Goal: Task Accomplishment & Management: Manage account settings

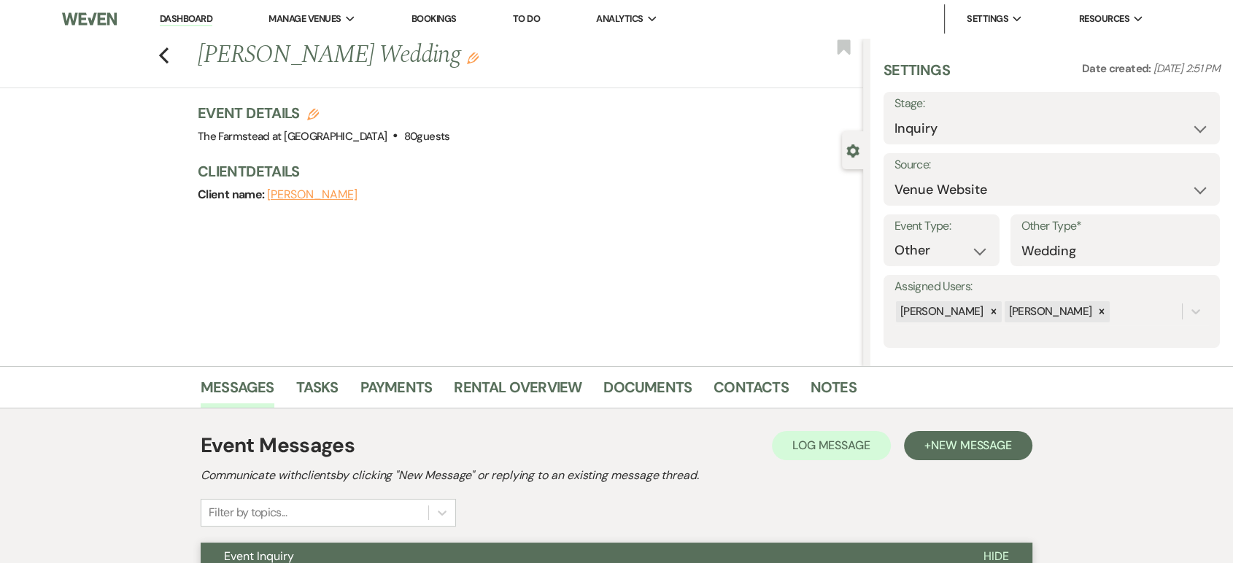
scroll to position [12, 0]
click at [1166, 130] on select "Inquiry Follow Up Tour Requested Tour Confirmed Toured Proposal Sent Booked Lost" at bounding box center [1051, 129] width 314 height 28
select select "8"
click at [894, 115] on select "Inquiry Follow Up Tour Requested Tour Confirmed Toured Proposal Sent Booked Lost" at bounding box center [1051, 129] width 314 height 28
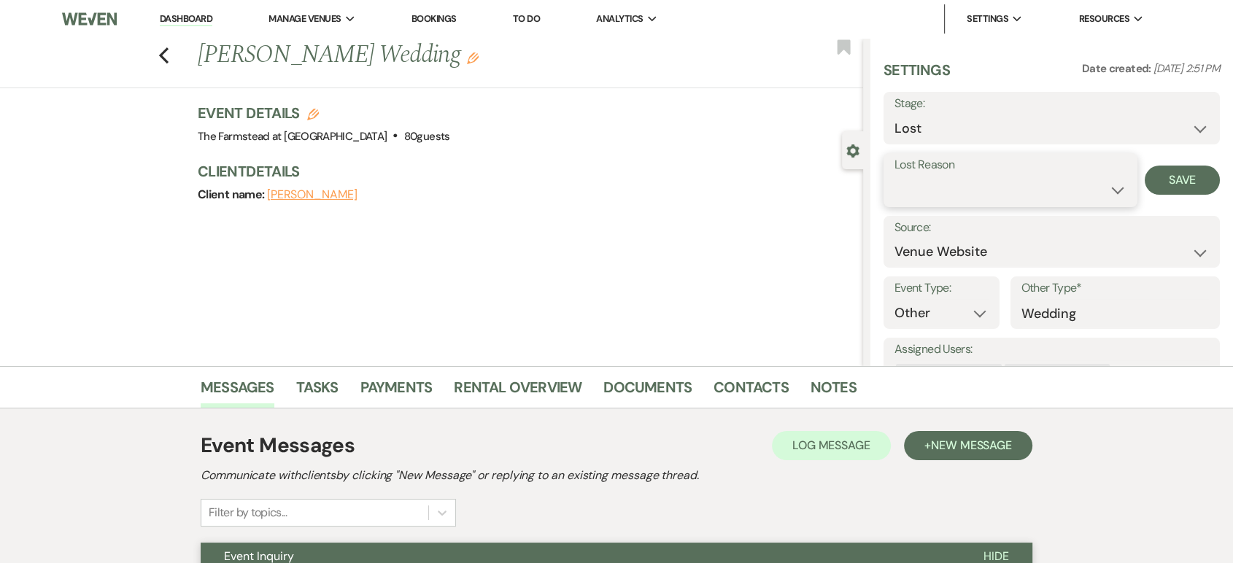
click at [969, 185] on select "Booked Elsewhere Budget Date Unavailable No Response Not a Good Match Capacity …" at bounding box center [1010, 190] width 232 height 28
select select "10"
click at [894, 176] on select "Booked Elsewhere Budget Date Unavailable No Response Not a Good Match Capacity …" at bounding box center [1010, 190] width 232 height 28
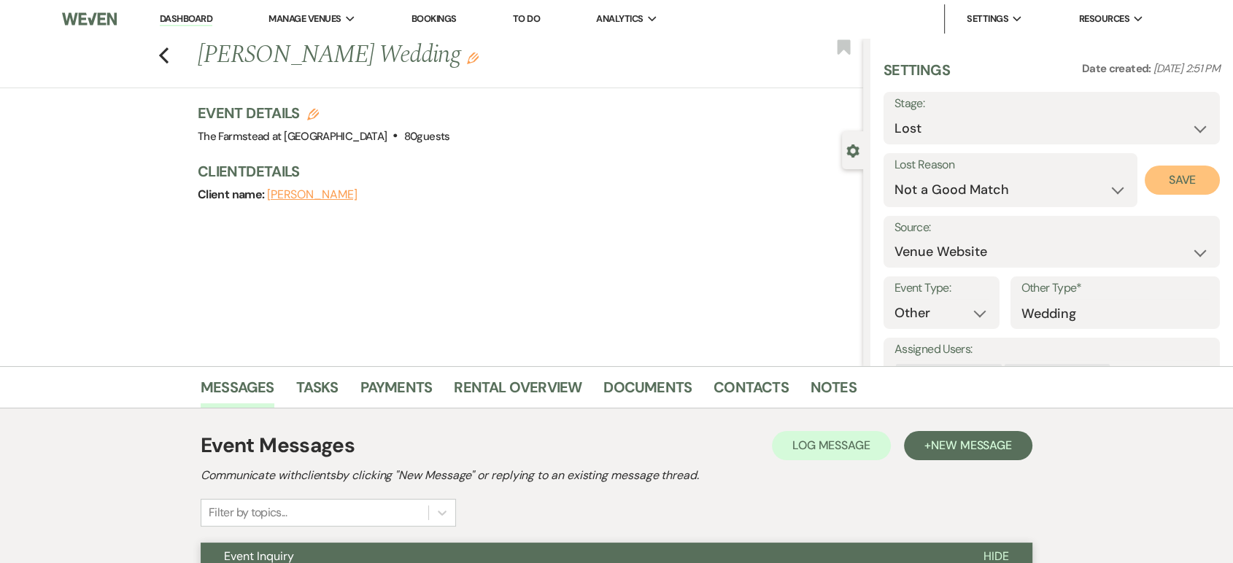
click at [1189, 168] on button "Save" at bounding box center [1181, 180] width 75 height 29
